Goal: Find specific page/section: Find specific page/section

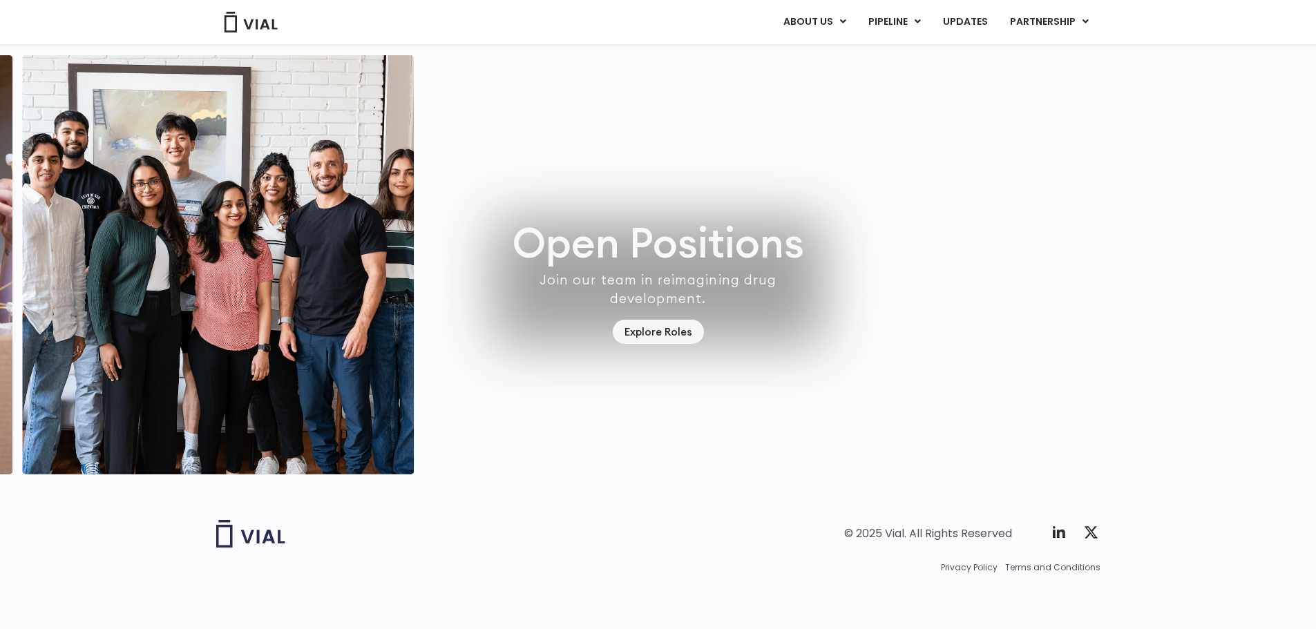
scroll to position [3953, 0]
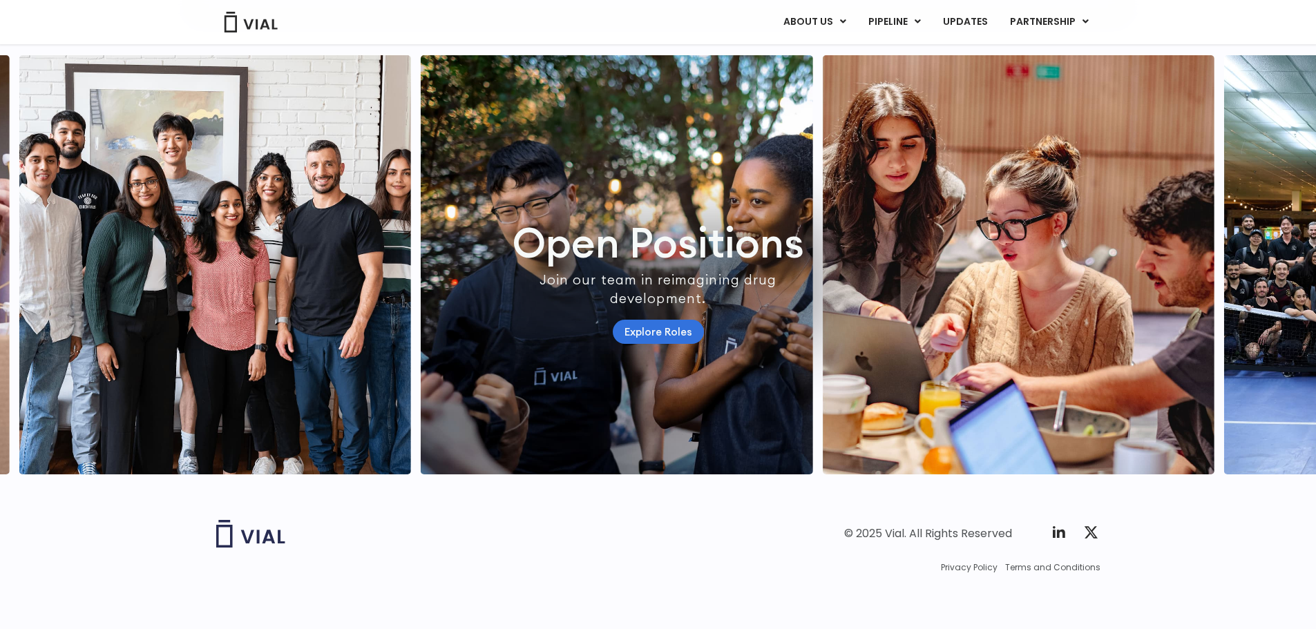
click at [654, 323] on link "Explore Roles" at bounding box center [658, 332] width 91 height 24
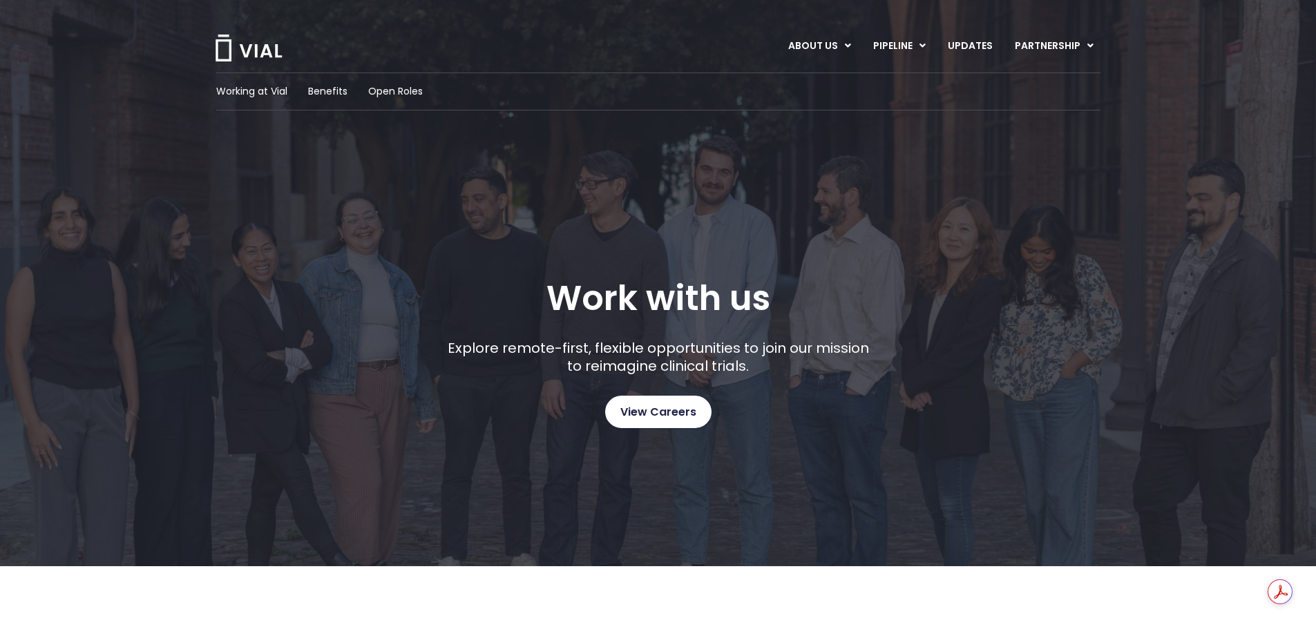
scroll to position [553, 0]
